Goal: Find specific page/section: Find specific page/section

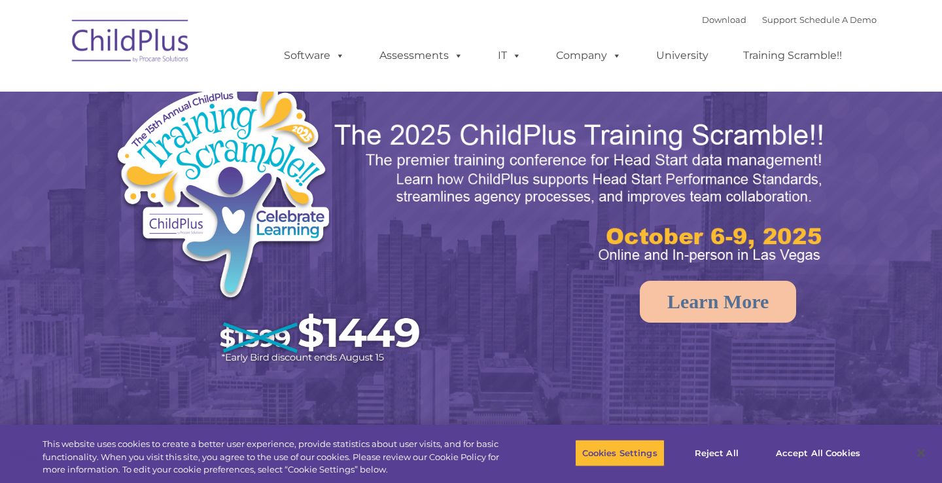
select select "MEDIUM"
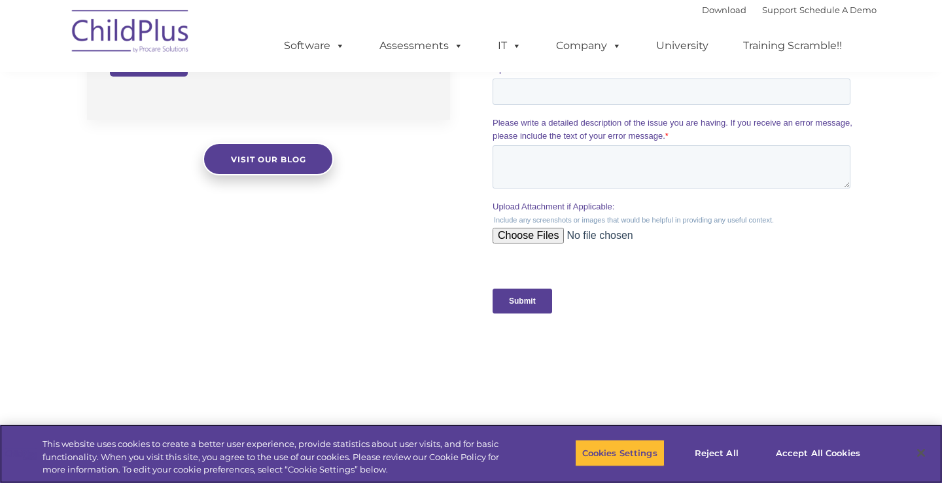
scroll to position [1444, 0]
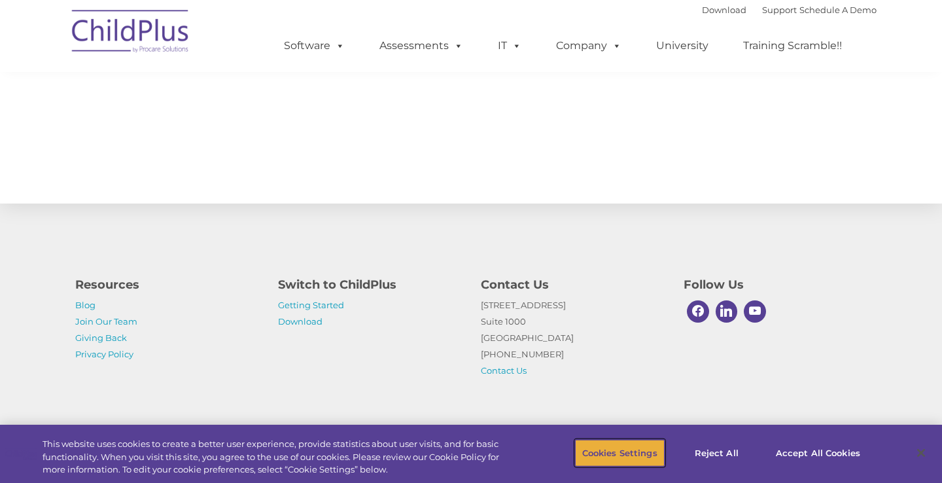
click at [641, 455] on button "Cookies Settings" at bounding box center [620, 452] width 90 height 27
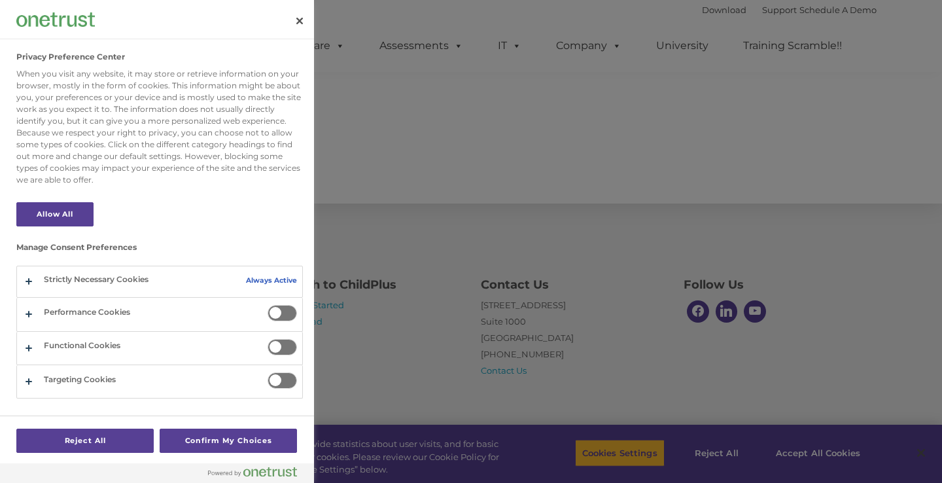
click at [737, 443] on div at bounding box center [471, 241] width 942 height 483
click at [796, 453] on div at bounding box center [471, 241] width 942 height 483
click at [300, 24] on button "Close" at bounding box center [299, 21] width 29 height 29
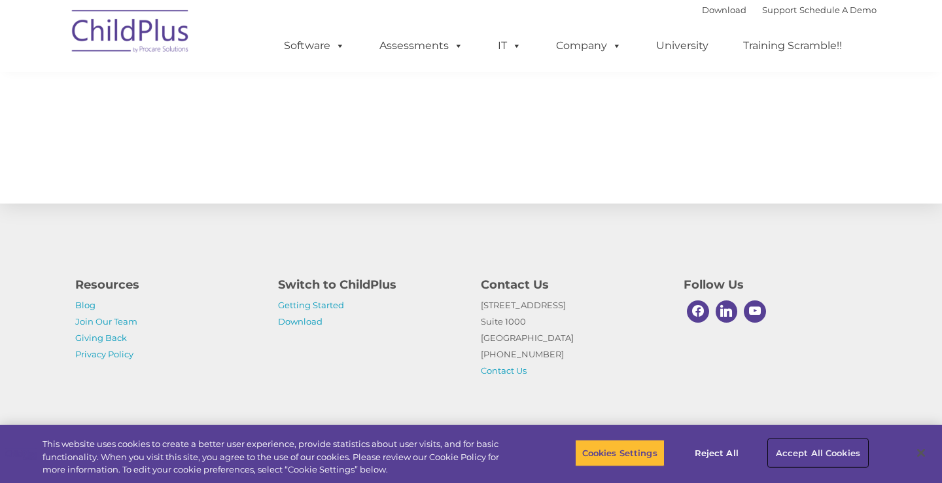
click at [789, 459] on button "Accept All Cookies" at bounding box center [818, 452] width 99 height 27
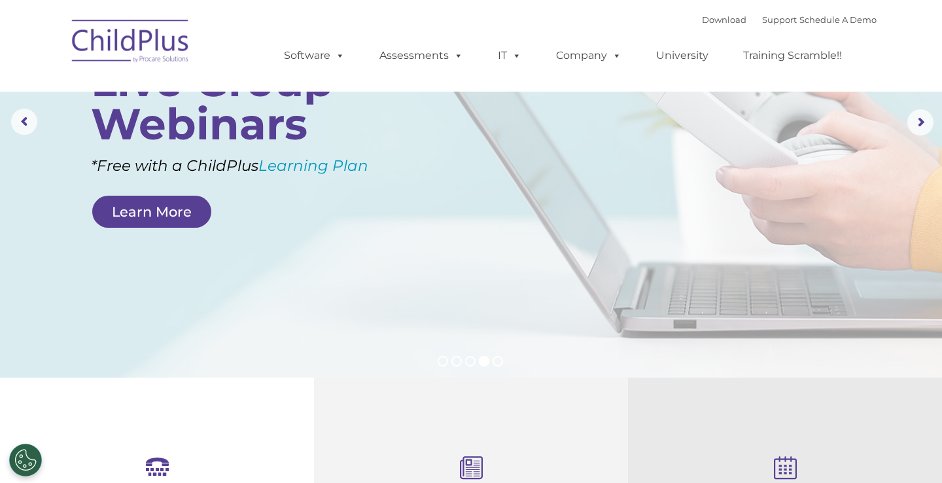
scroll to position [0, 0]
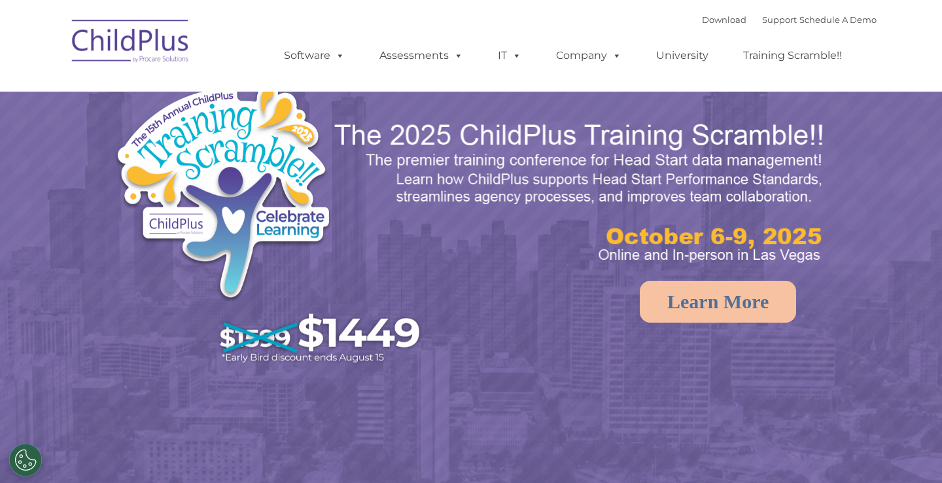
select select "MEDIUM"
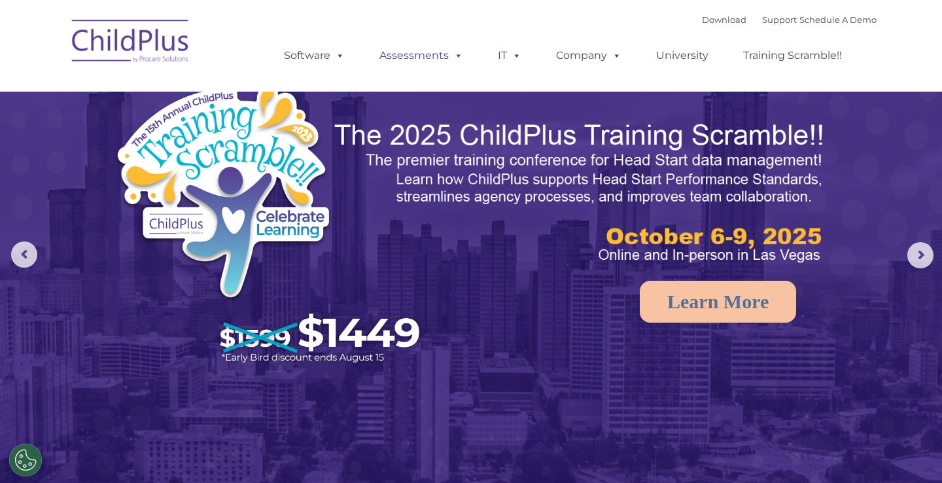
click at [423, 52] on link "Assessments" at bounding box center [421, 56] width 110 height 26
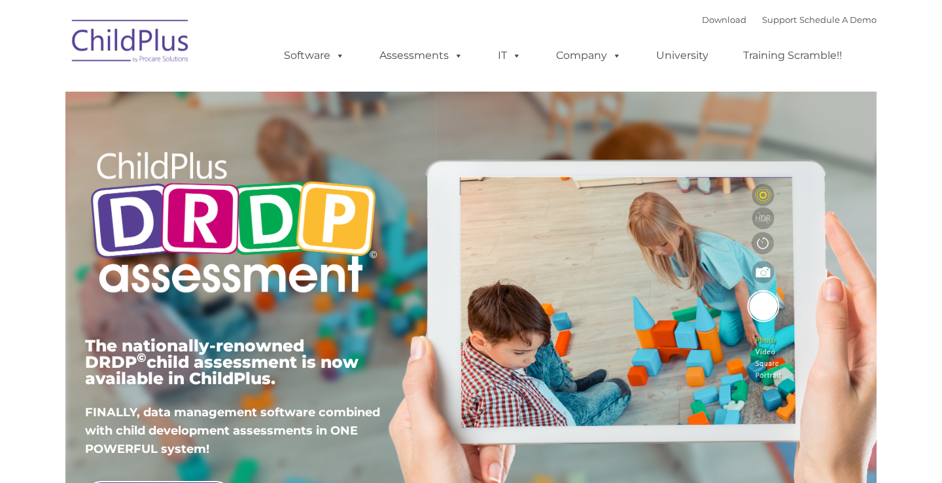
type input ""
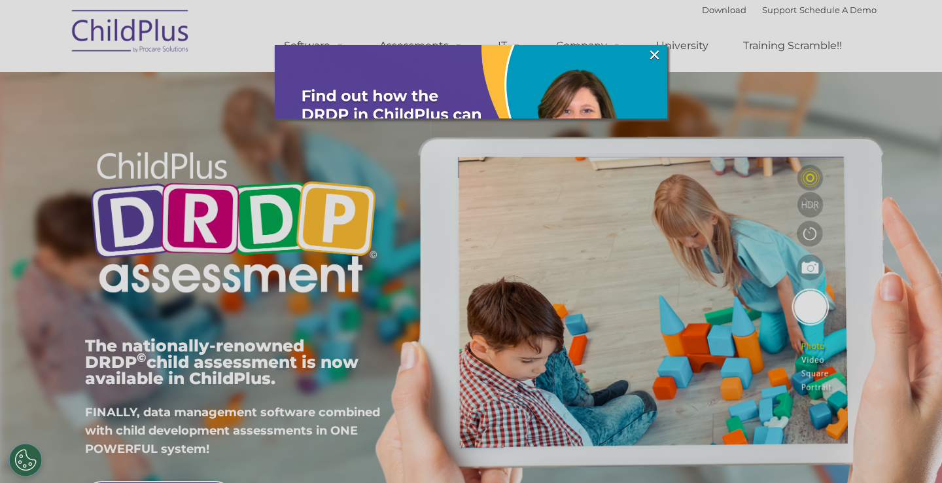
click at [600, 41] on div at bounding box center [471, 241] width 942 height 483
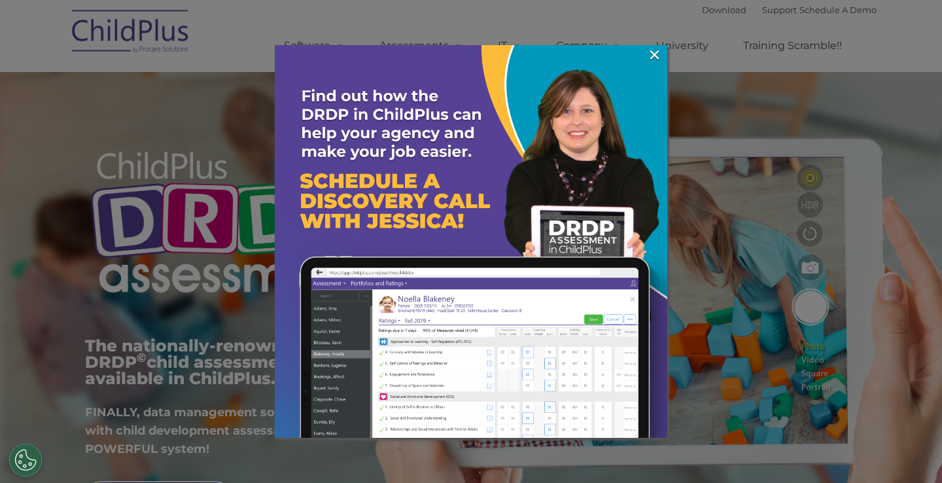
click at [424, 13] on div at bounding box center [471, 241] width 942 height 483
